Goal: Information Seeking & Learning: Learn about a topic

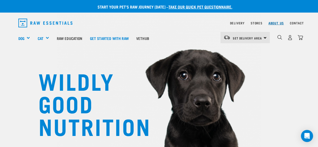
click at [276, 22] on link "About Us" at bounding box center [275, 23] width 15 height 2
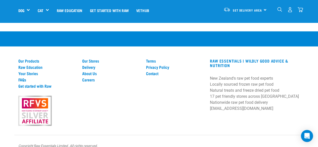
scroll to position [767, 0]
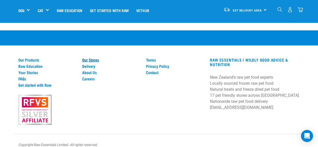
click at [92, 58] on link "Our Stores" at bounding box center [111, 60] width 58 height 5
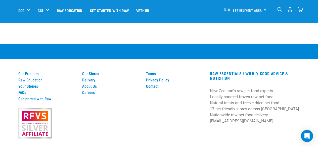
scroll to position [1006, 0]
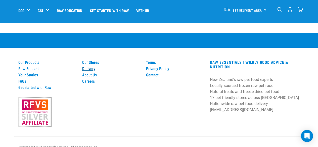
click at [95, 66] on link "Delivery" at bounding box center [111, 68] width 58 height 5
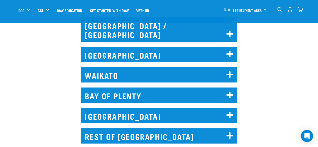
scroll to position [252, 0]
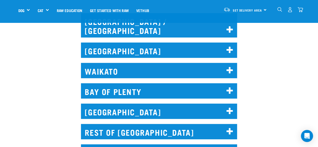
click at [230, 107] on icon at bounding box center [230, 111] width 7 height 8
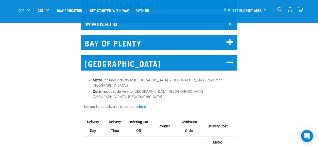
scroll to position [302, 0]
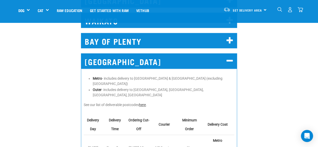
click at [145, 103] on link "here" at bounding box center [142, 105] width 7 height 4
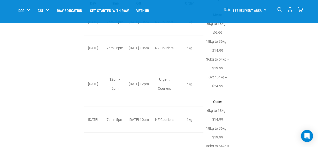
scroll to position [327, 0]
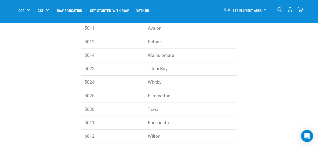
scroll to position [126, 0]
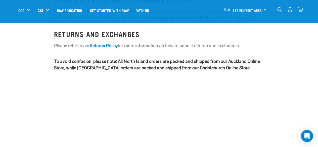
scroll to position [611, 0]
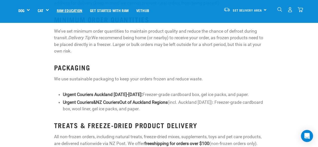
click at [71, 9] on link "Raw Education" at bounding box center [69, 10] width 33 height 20
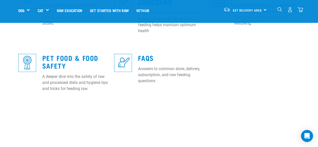
scroll to position [252, 0]
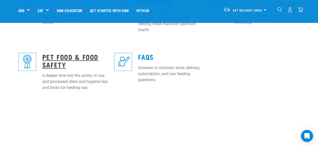
click at [53, 55] on link "Pet Food & Food Safety" at bounding box center [70, 61] width 56 height 12
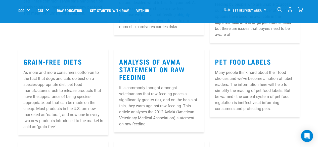
scroll to position [226, 0]
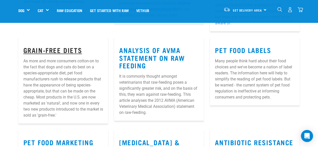
drag, startPoint x: 0, startPoint y: 0, endPoint x: 53, endPoint y: 50, distance: 72.8
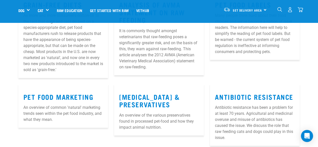
scroll to position [302, 0]
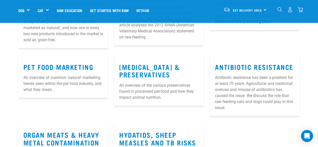
click at [136, 86] on p "An overview of the various preservatives found in processed pet-food and how th…" at bounding box center [159, 92] width 80 height 18
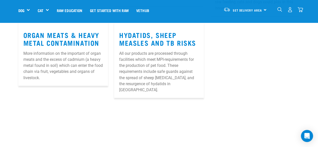
scroll to position [403, 0]
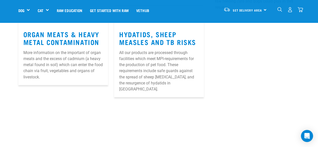
click at [56, 59] on p "More information on the important of organ meats and the excess of cadmium (a h…" at bounding box center [63, 65] width 80 height 30
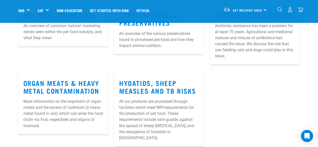
scroll to position [352, 0]
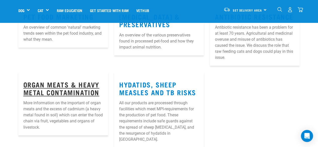
click at [64, 86] on link "Organ Meats & Heavy Metal Contamination" at bounding box center [61, 89] width 76 height 12
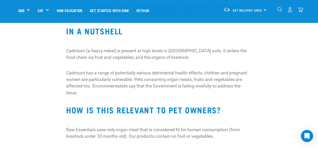
scroll to position [528, 0]
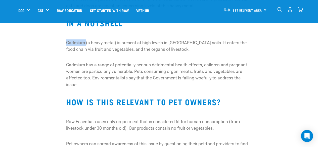
drag, startPoint x: 86, startPoint y: 43, endPoint x: 67, endPoint y: 45, distance: 18.9
click at [67, 45] on p "Cadmium (a heavy metal) is present at high levels in New Zealand soils. It ente…" at bounding box center [159, 45] width 186 height 13
copy p "Cadmium"
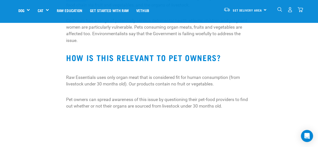
scroll to position [579, 0]
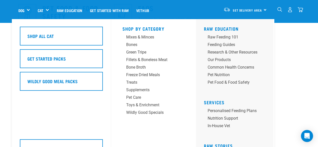
scroll to position [298, 0]
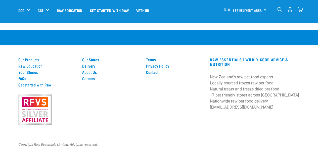
scroll to position [1006, 0]
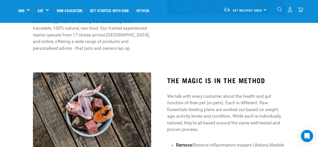
scroll to position [213, 0]
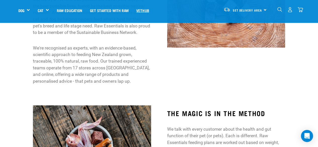
click at [139, 8] on link "Vethub" at bounding box center [143, 10] width 20 height 20
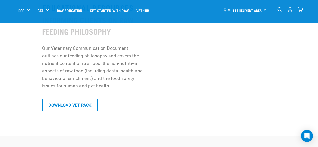
scroll to position [377, 0]
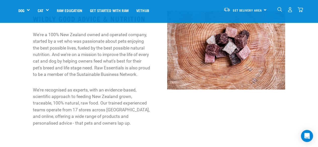
scroll to position [73, 0]
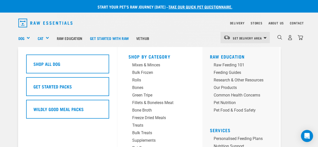
click at [29, 37] on div "Dog" at bounding box center [26, 38] width 16 height 20
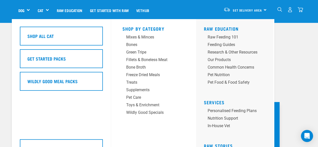
scroll to position [50, 0]
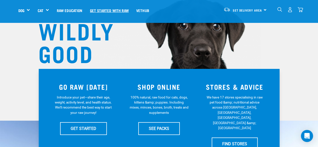
click at [108, 11] on link "Get started with Raw" at bounding box center [109, 10] width 46 height 20
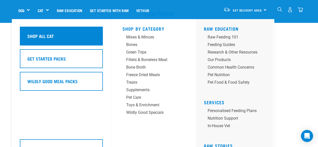
scroll to position [579, 0]
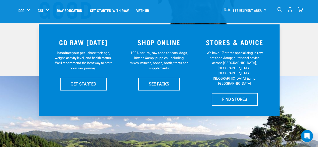
scroll to position [75, 0]
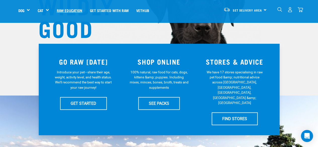
click at [69, 10] on link "Raw Education" at bounding box center [69, 10] width 33 height 20
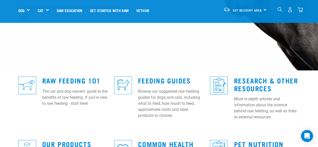
scroll to position [126, 0]
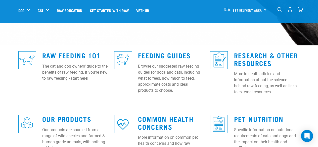
click at [154, 66] on p "Browse our suggested raw feeding guides for dogs and cats, including what to fe…" at bounding box center [171, 78] width 66 height 30
click at [153, 53] on link "Feeding Guides" at bounding box center [164, 55] width 53 height 4
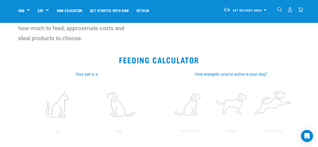
scroll to position [75, 0]
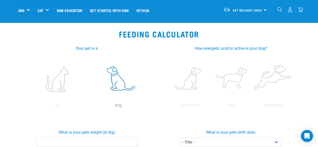
click at [111, 82] on label at bounding box center [118, 79] width 59 height 43
click at [88, 107] on input "radio" at bounding box center [88, 107] width 0 height 0
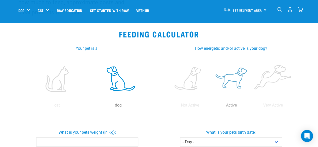
click at [235, 78] on label at bounding box center [231, 79] width 39 height 43
click at [211, 107] on input "radio" at bounding box center [211, 107] width 0 height 0
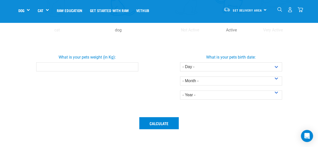
scroll to position [151, 0]
click at [49, 69] on input "What is your pets weight (in Kg):" at bounding box center [87, 66] width 102 height 9
type input "32.6"
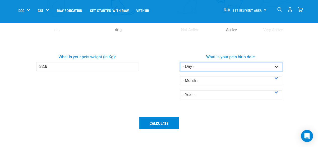
click at [277, 67] on select "- Day - 1 2 3 4 5 6 7 8 9 10 11 12 13 14 15 16 17 18 19 20 21 22 23 24 25 26 27" at bounding box center [231, 66] width 102 height 9
select select "15"
click at [180, 62] on select "- Day - 1 2 3 4 5 6 7 8 9 10 11 12 13 14 15 16 17 18 19 20 21 22 23 24 25 26 27" at bounding box center [231, 66] width 102 height 9
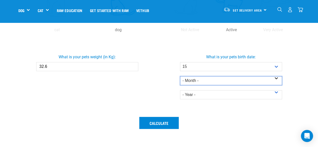
click at [275, 78] on select "- Month - January February March April May June July August September October N…" at bounding box center [231, 80] width 102 height 9
select select "September"
click at [180, 76] on select "- Month - January February March April May June July August September October N…" at bounding box center [231, 80] width 102 height 9
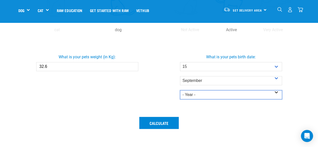
click at [276, 93] on select "- Year - 2025 2024 2023 2022 2021 2020 2019 2018 2017 2016 2015 2014" at bounding box center [231, 94] width 102 height 9
select select "2022"
click at [180, 90] on select "- Year - 2025 2024 2023 2022 2021 2020 2019 2018 2017 2016 2015 2014" at bounding box center [231, 94] width 102 height 9
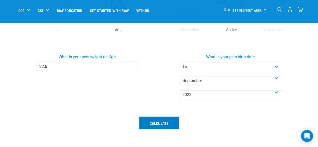
click at [163, 123] on button "Calculate" at bounding box center [158, 123] width 39 height 12
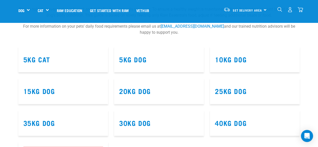
scroll to position [302, 0]
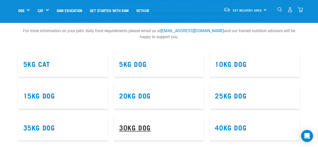
click at [143, 129] on link "30kg Dog" at bounding box center [135, 128] width 32 height 4
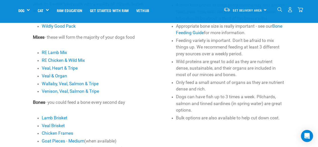
scroll to position [176, 0]
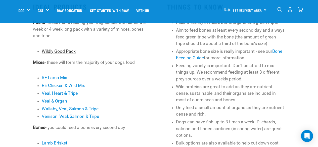
click at [56, 51] on link "Wildly Good Pack" at bounding box center [59, 51] width 34 height 5
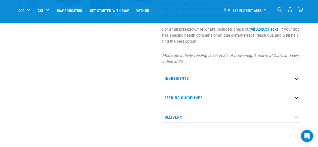
scroll to position [201, 0]
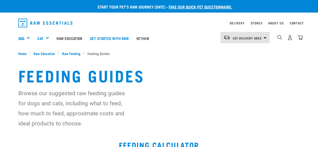
select select "15"
select select "September"
select select "2022"
